Goal: Find specific page/section: Find specific page/section

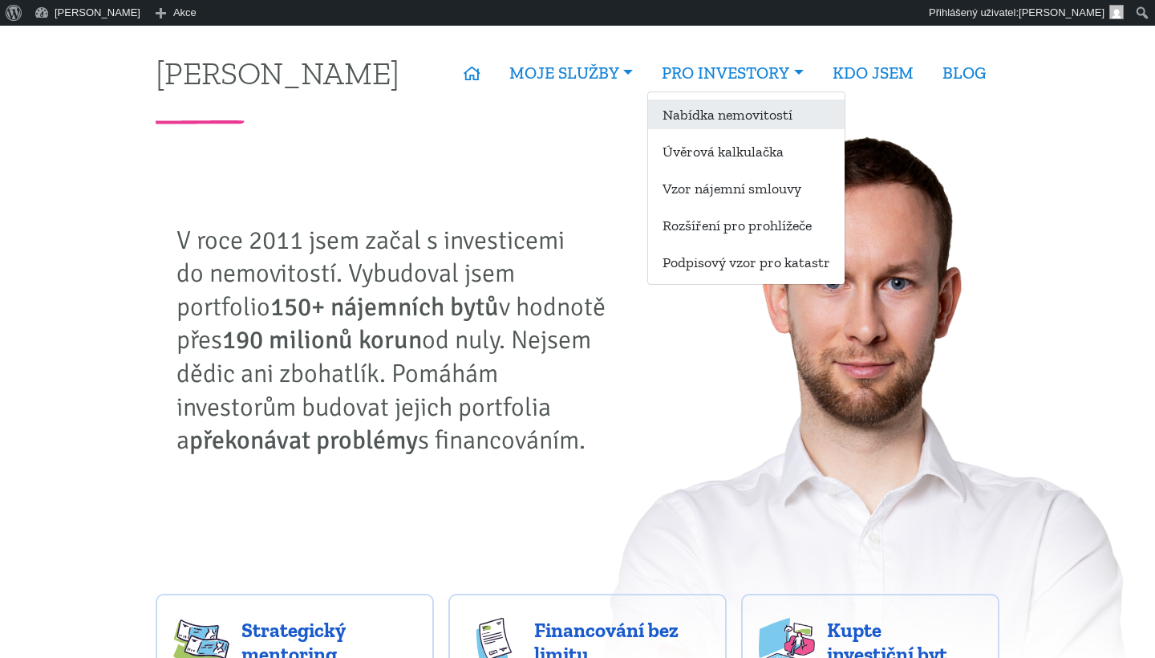
click at [710, 112] on link "Nabídka nemovitostí" at bounding box center [746, 114] width 196 height 30
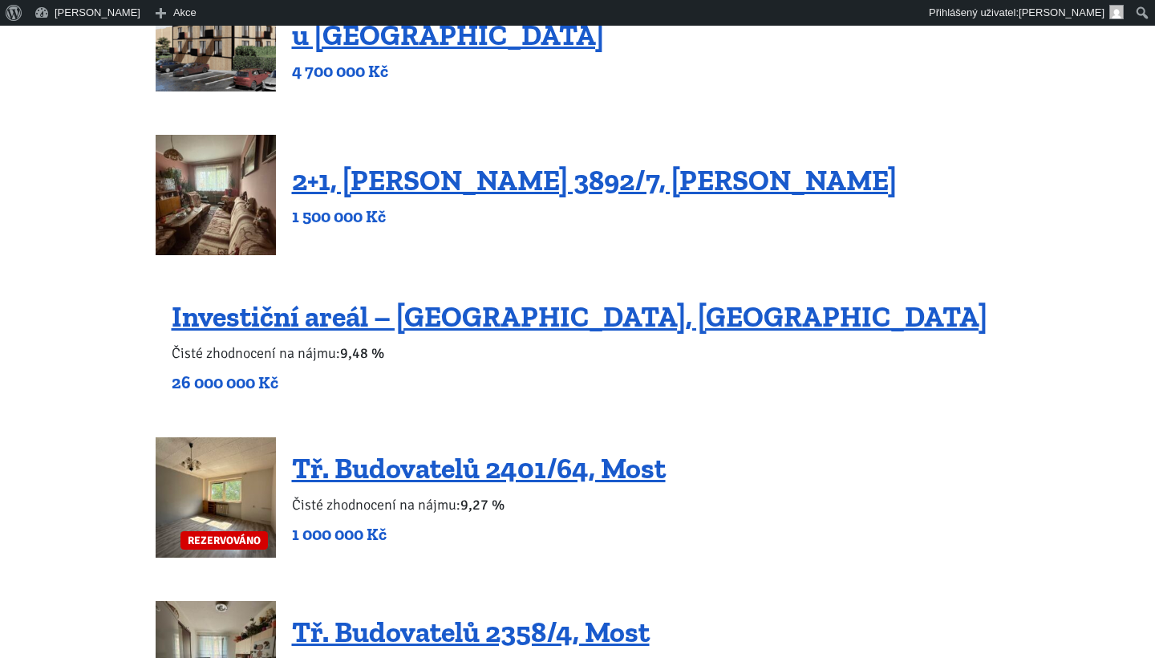
scroll to position [500, 0]
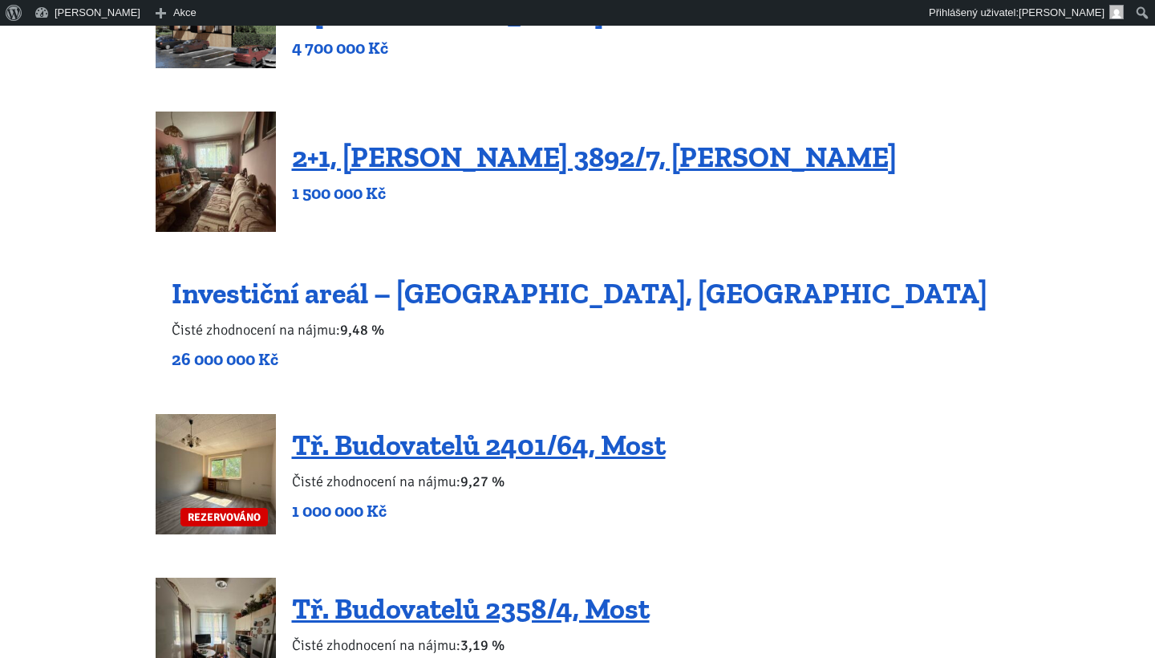
click at [310, 293] on link "Investiční areál – [GEOGRAPHIC_DATA], [GEOGRAPHIC_DATA]" at bounding box center [579, 293] width 815 height 34
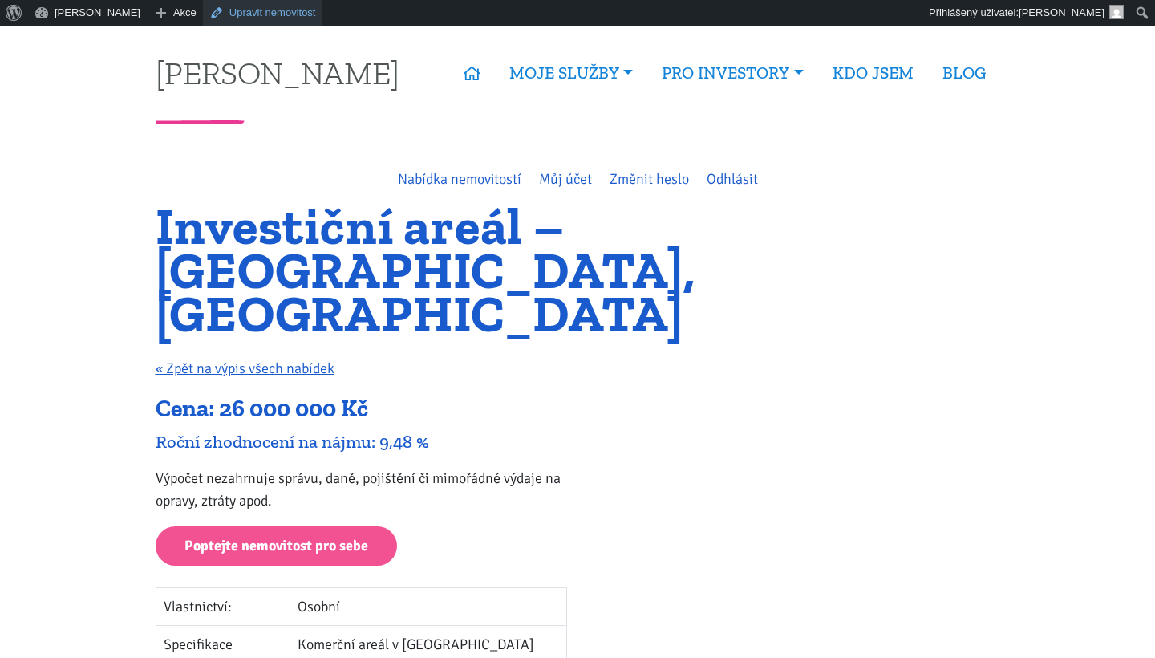
click at [261, 18] on link "Upravit nemovitost" at bounding box center [262, 13] width 119 height 26
